Goal: Information Seeking & Learning: Learn about a topic

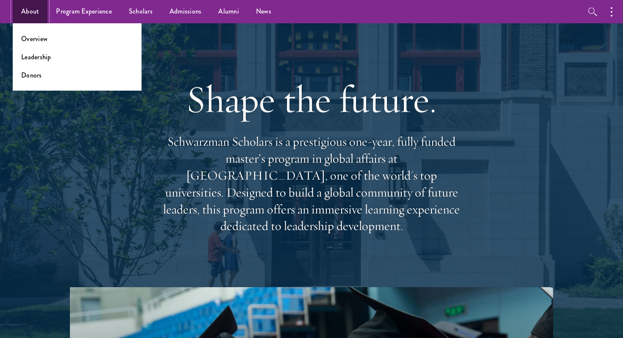
click at [33, 18] on link "About" at bounding box center [30, 11] width 35 height 23
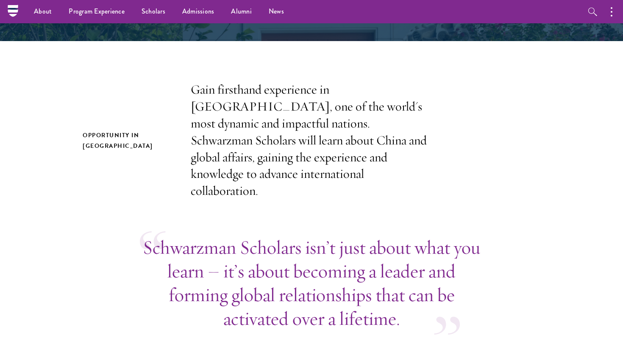
scroll to position [171, 0]
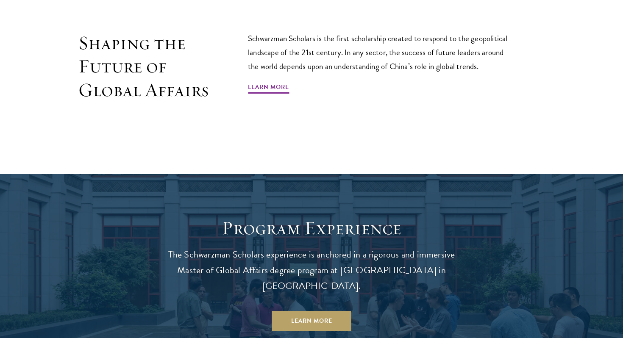
scroll to position [565, 0]
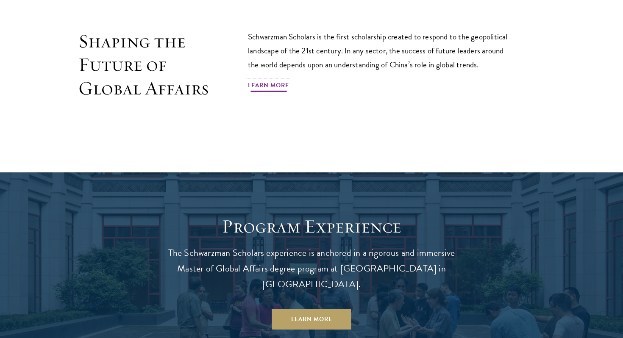
click at [272, 87] on link "Learn More" at bounding box center [268, 86] width 41 height 13
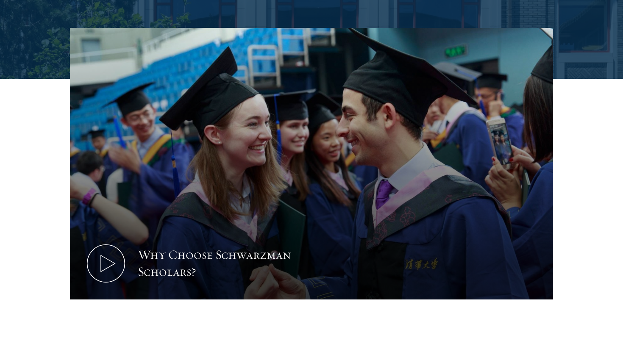
scroll to position [266, 0]
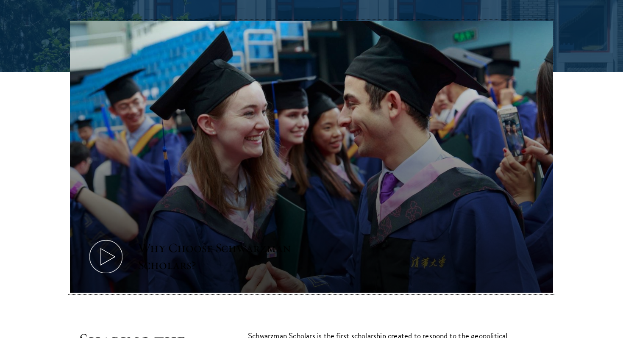
click at [122, 254] on icon at bounding box center [106, 257] width 38 height 38
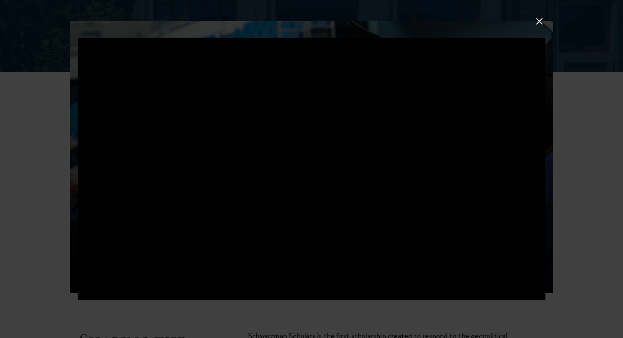
click at [580, 238] on div at bounding box center [311, 169] width 623 height 338
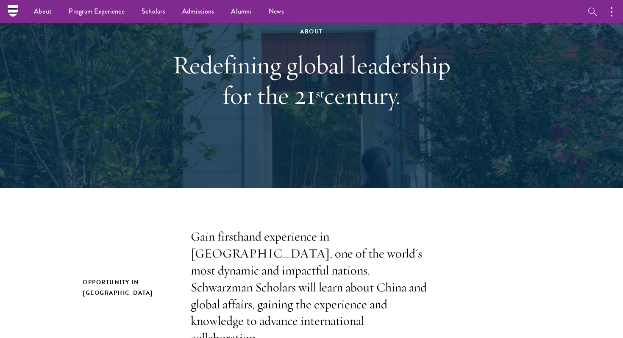
scroll to position [57, 0]
